Goal: Information Seeking & Learning: Learn about a topic

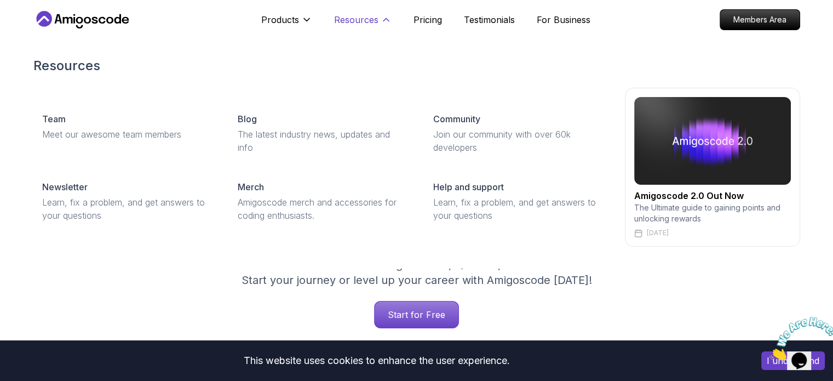
click at [374, 22] on p "Resources" at bounding box center [356, 19] width 44 height 13
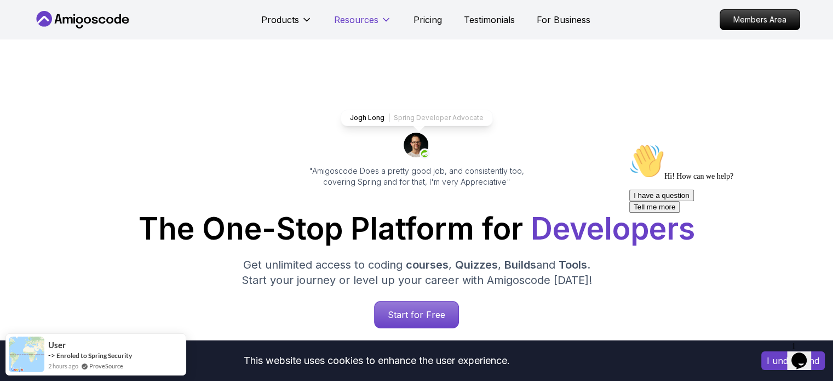
click at [374, 22] on p "Resources" at bounding box center [356, 19] width 44 height 13
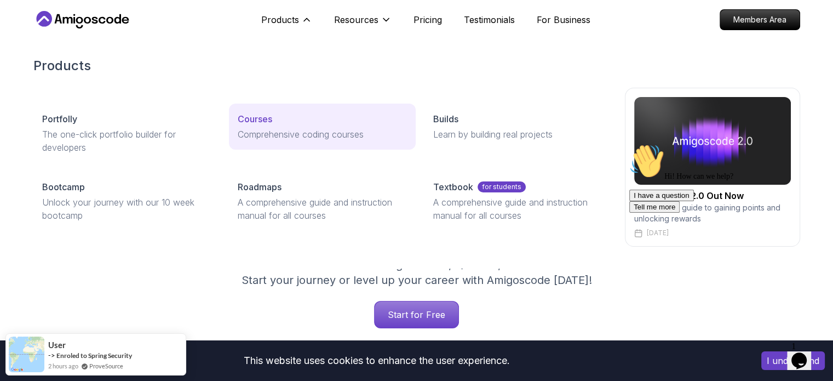
click at [271, 131] on p "Comprehensive coding courses" at bounding box center [322, 134] width 169 height 13
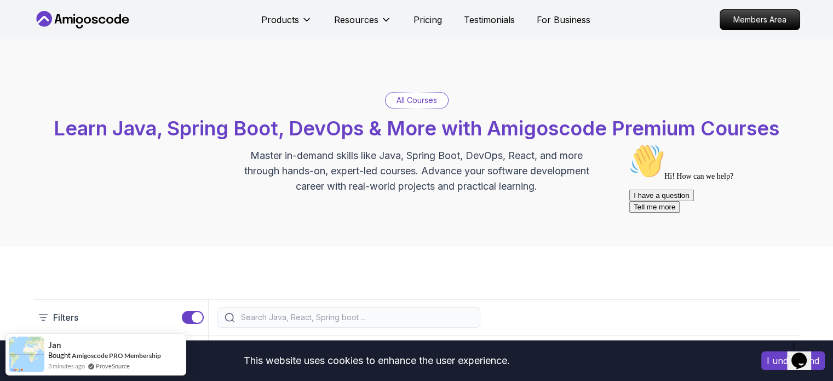
scroll to position [333, 0]
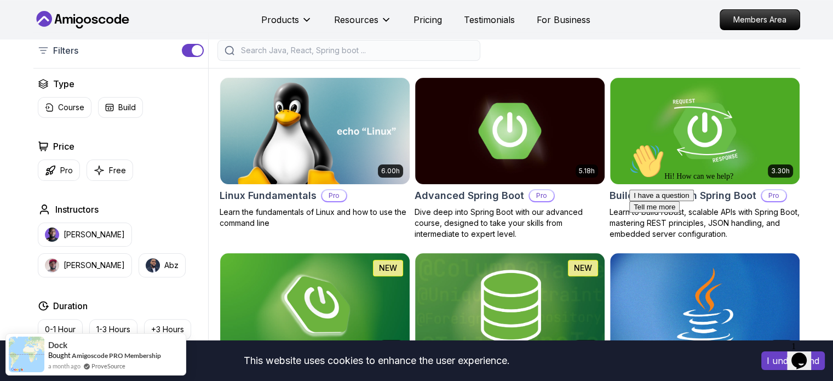
scroll to position [313, 0]
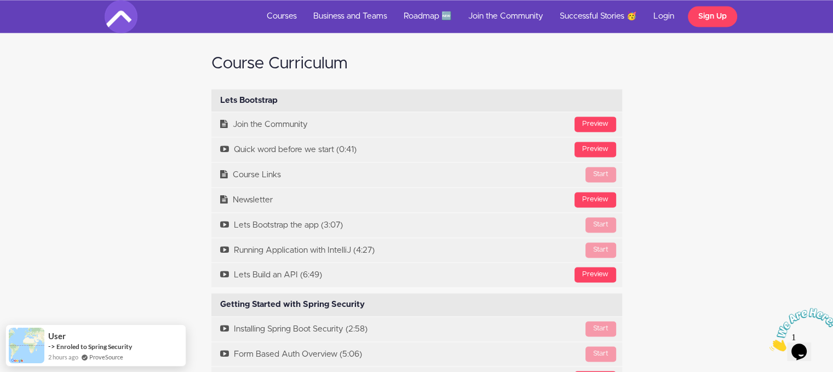
scroll to position [1557, 0]
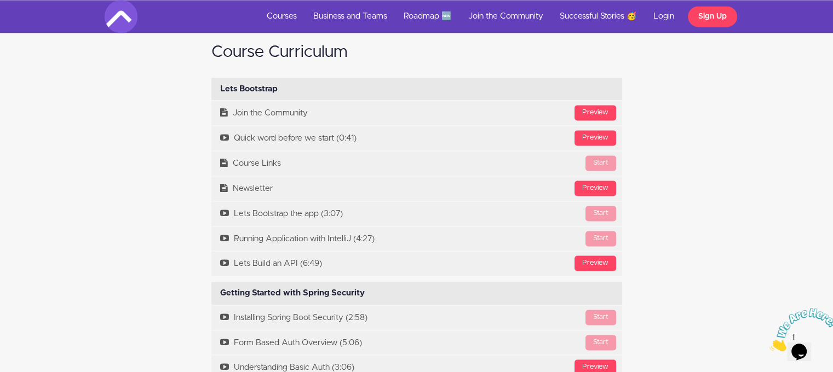
drag, startPoint x: 838, startPoint y: 33, endPoint x: 813, endPoint y: 157, distance: 126.8
click at [813, 157] on div "Course Curriculum Lets Bootstrap Available in days days after you enroll [GEOGR…" at bounding box center [416, 365] width 833 height 720
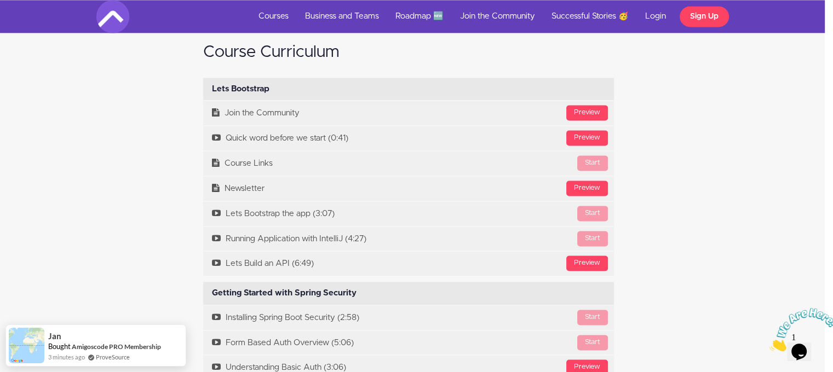
drag, startPoint x: 813, startPoint y: 157, endPoint x: 840, endPoint y: 148, distance: 28.9
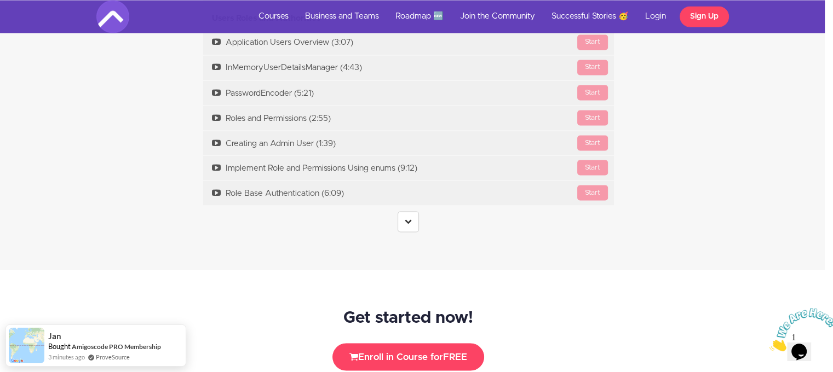
scroll to position [2017, 8]
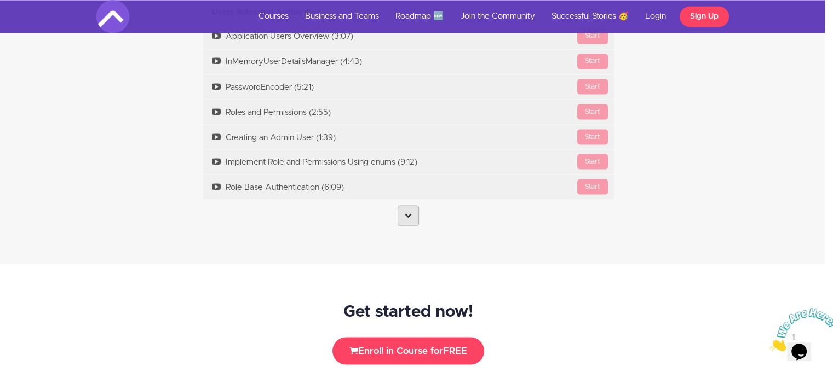
click at [399, 218] on link at bounding box center [407, 215] width 21 height 21
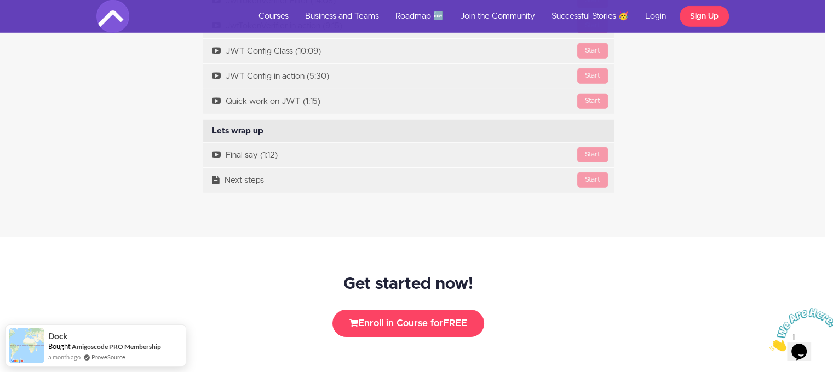
scroll to position [3307, 8]
